Goal: Find specific page/section: Find specific page/section

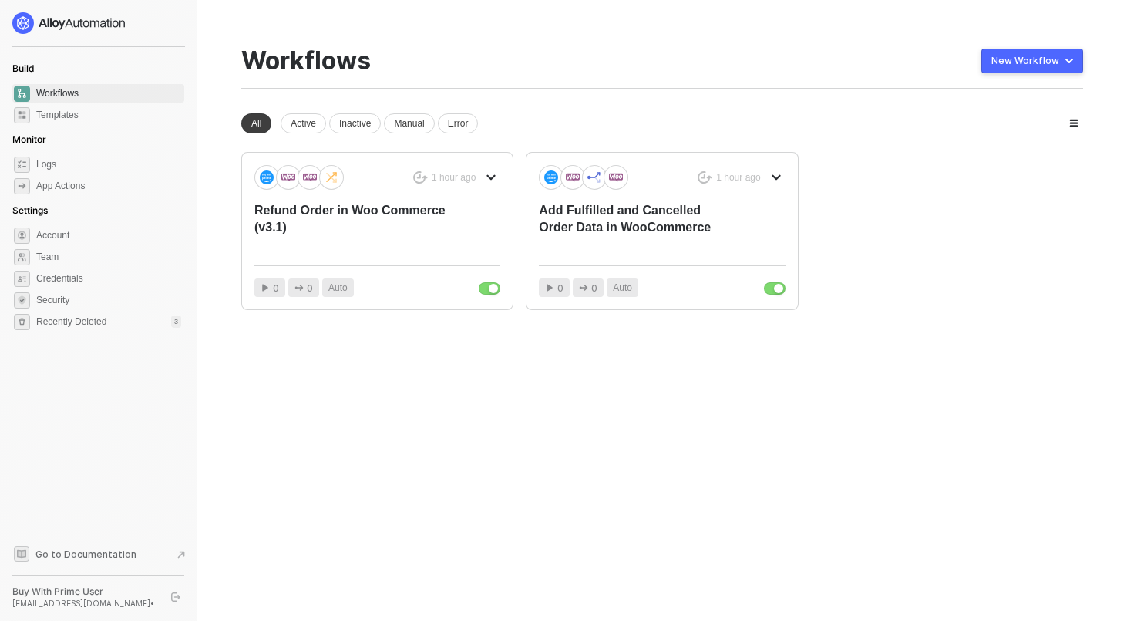
click at [166, 22] on div at bounding box center [98, 23] width 172 height 22
